Goal: Task Accomplishment & Management: Manage account settings

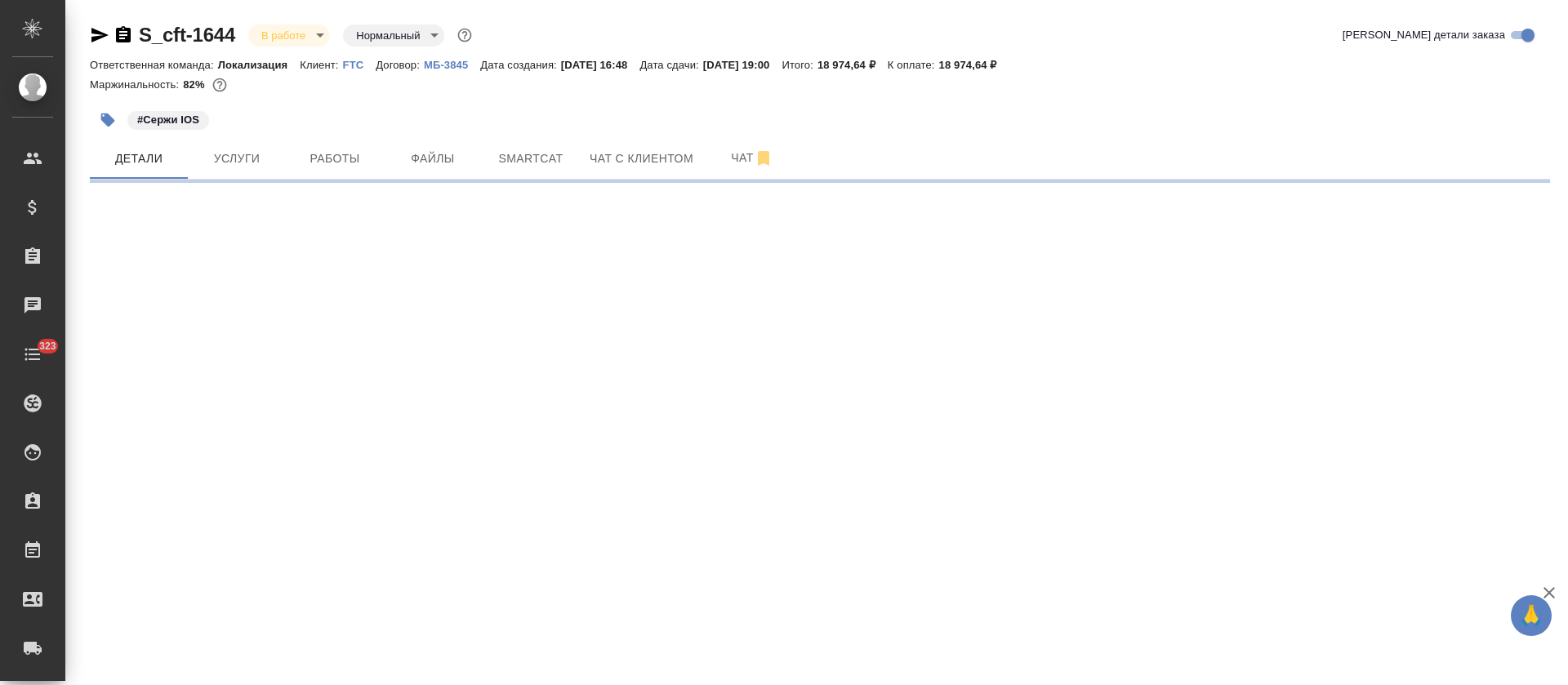
select select "RU"
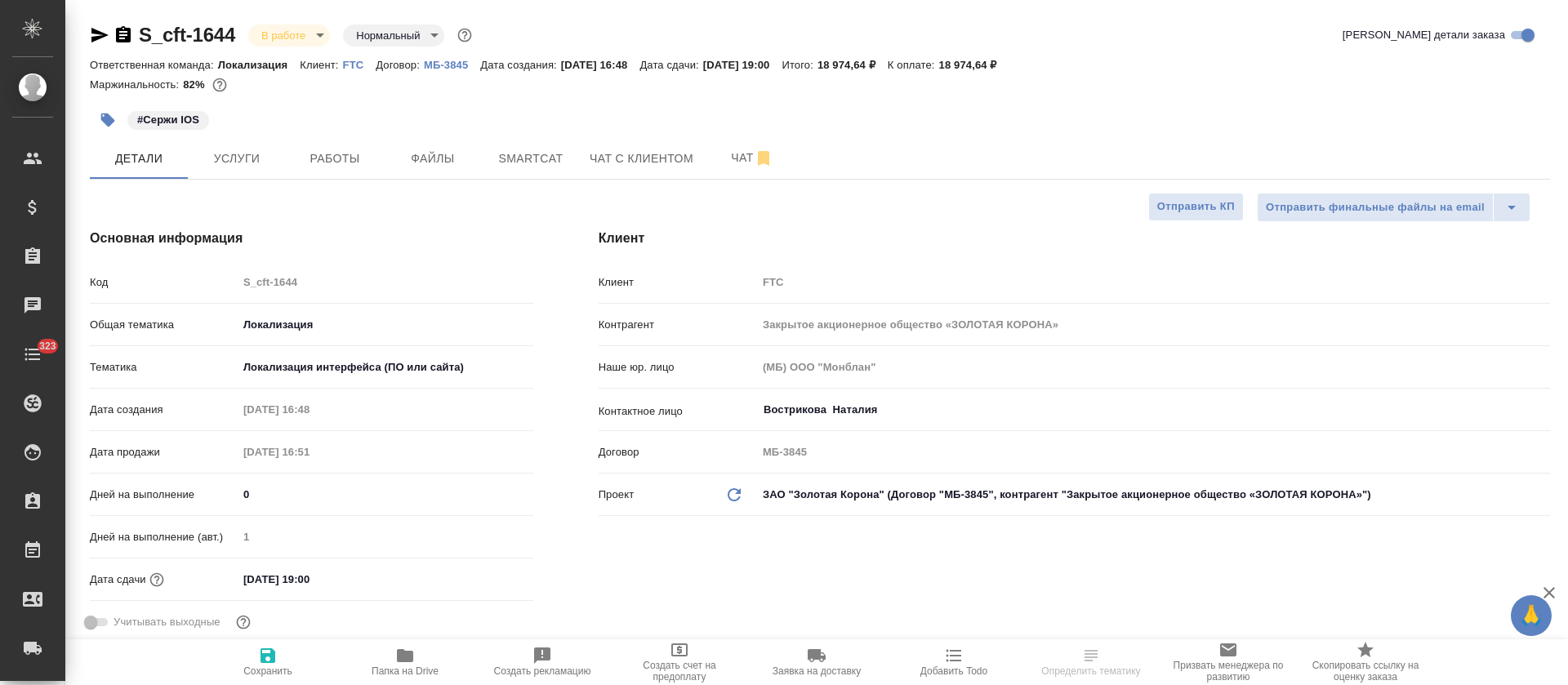
type textarea "x"
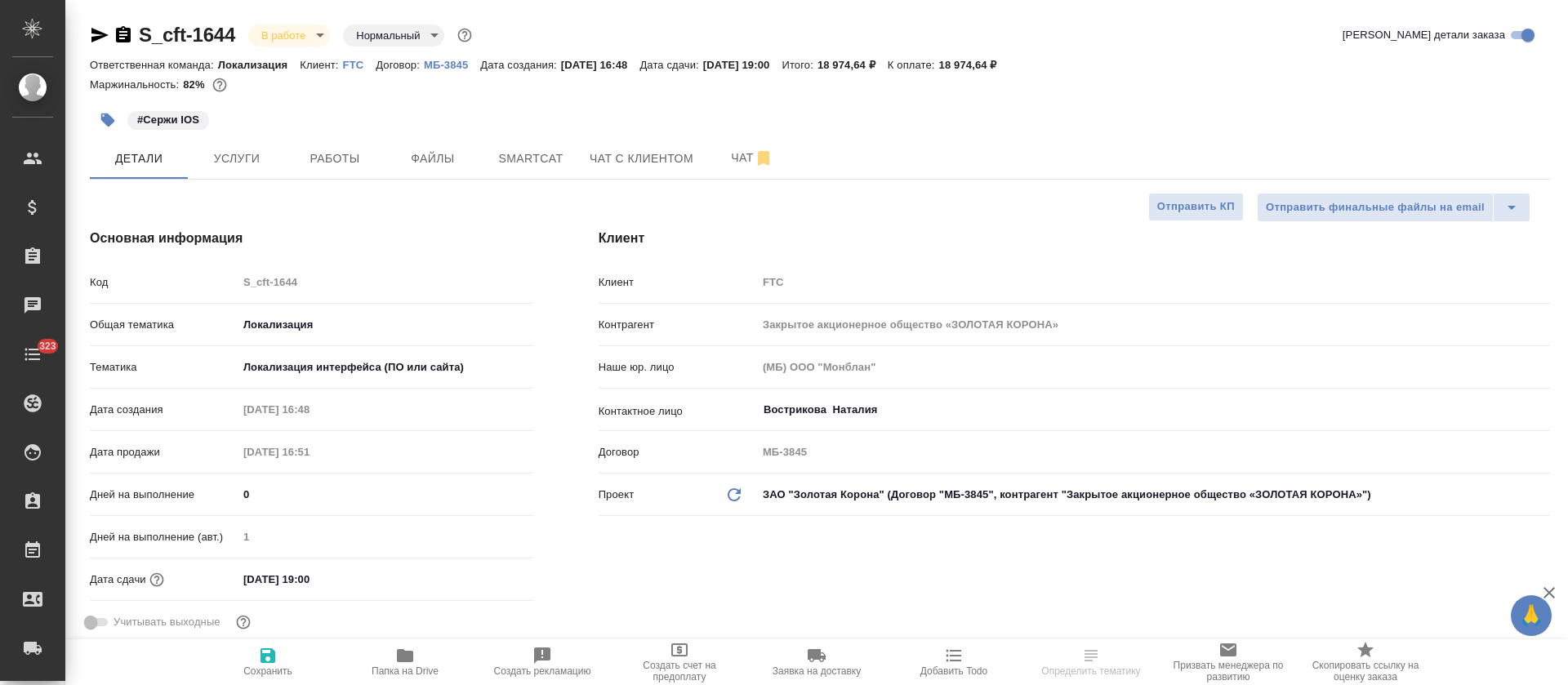
type textarea "x"
type input "[PERSON_NAME]"
type input "Сеитов Павел"
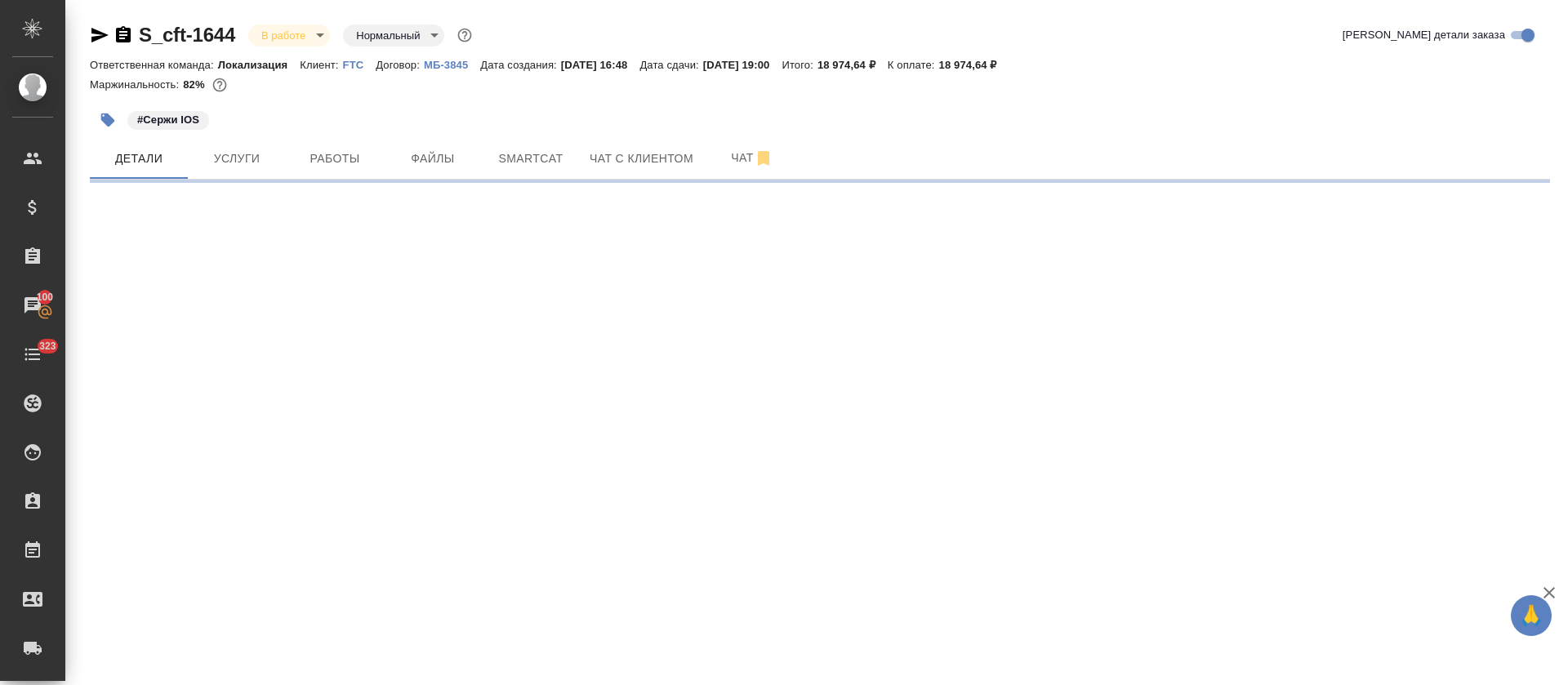
select select "RU"
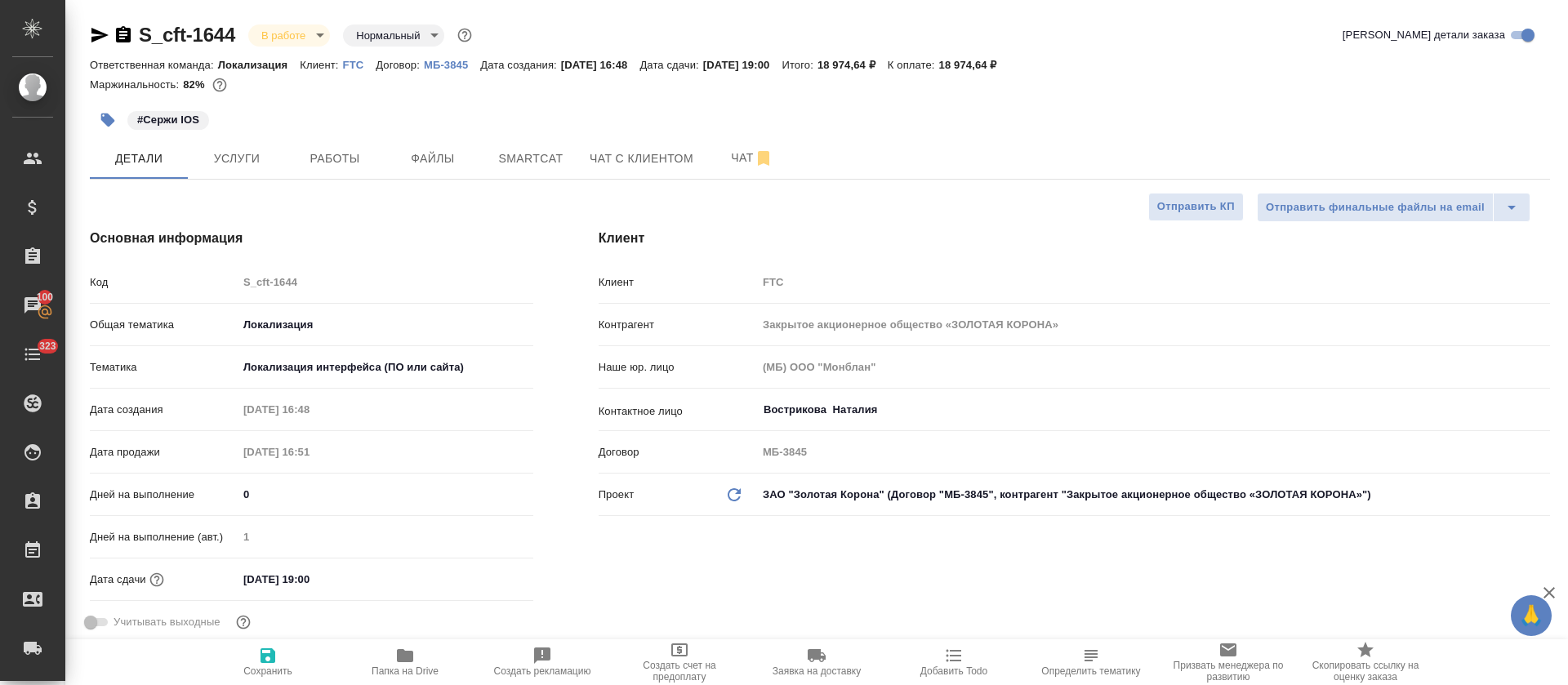
type textarea "x"
select select "RU"
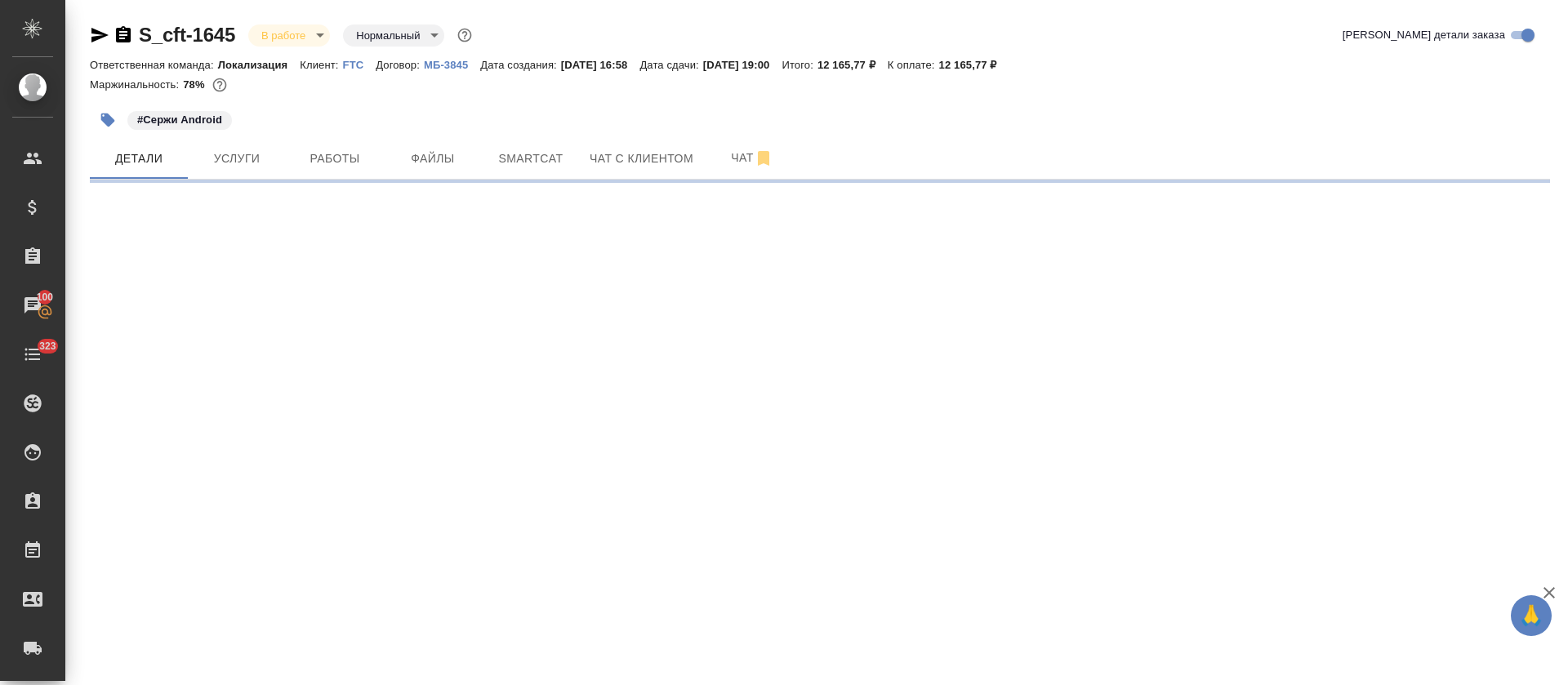
select select "RU"
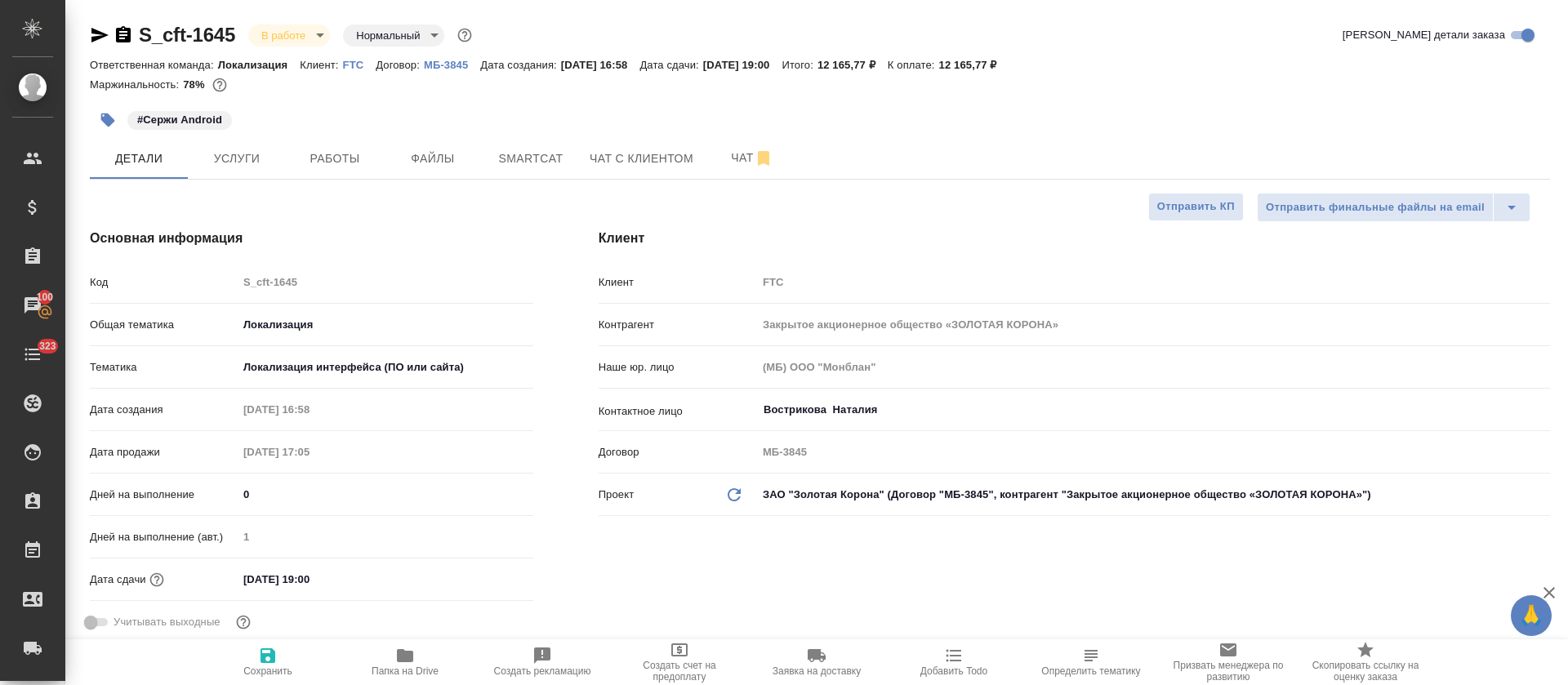
type textarea "x"
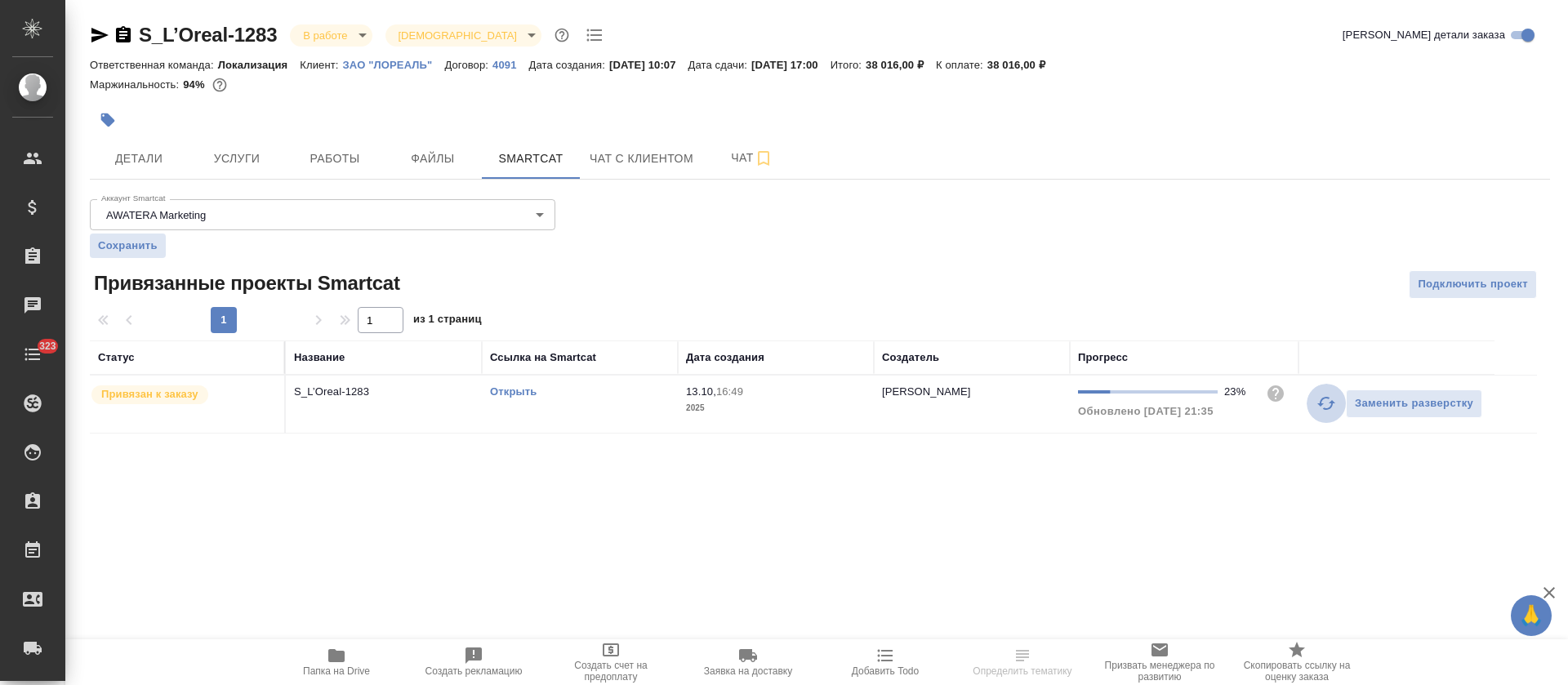
click at [1326, 405] on icon "button" at bounding box center [1326, 403] width 20 height 20
